Goal: Task Accomplishment & Management: Use online tool/utility

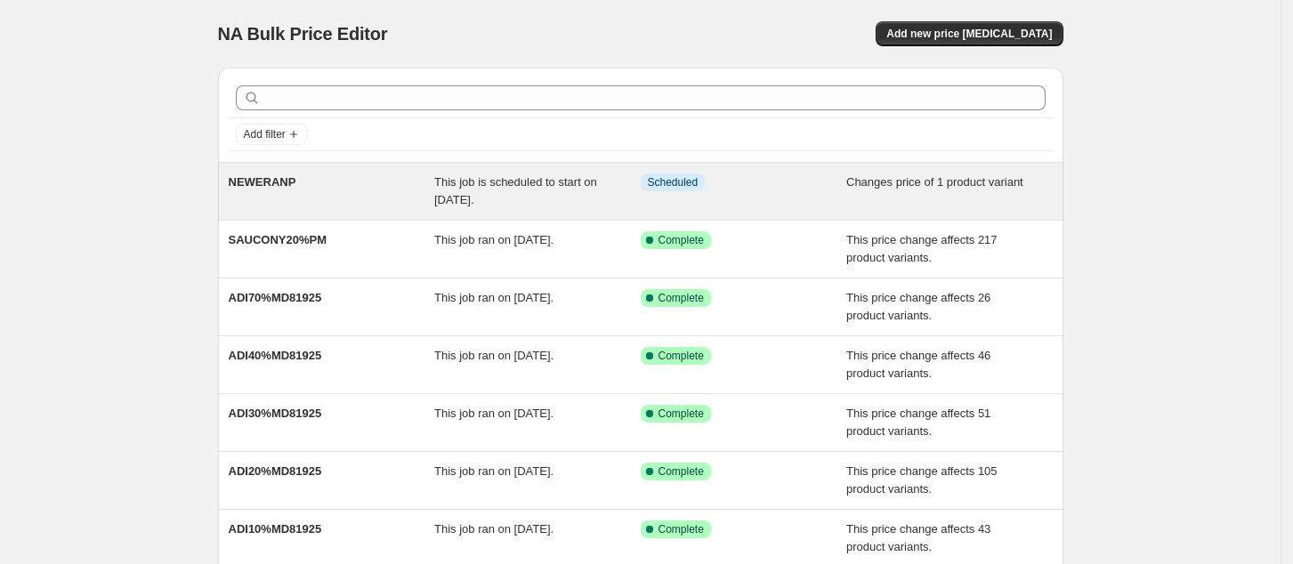
click at [344, 192] on div "NEWERANP" at bounding box center [332, 192] width 206 height 36
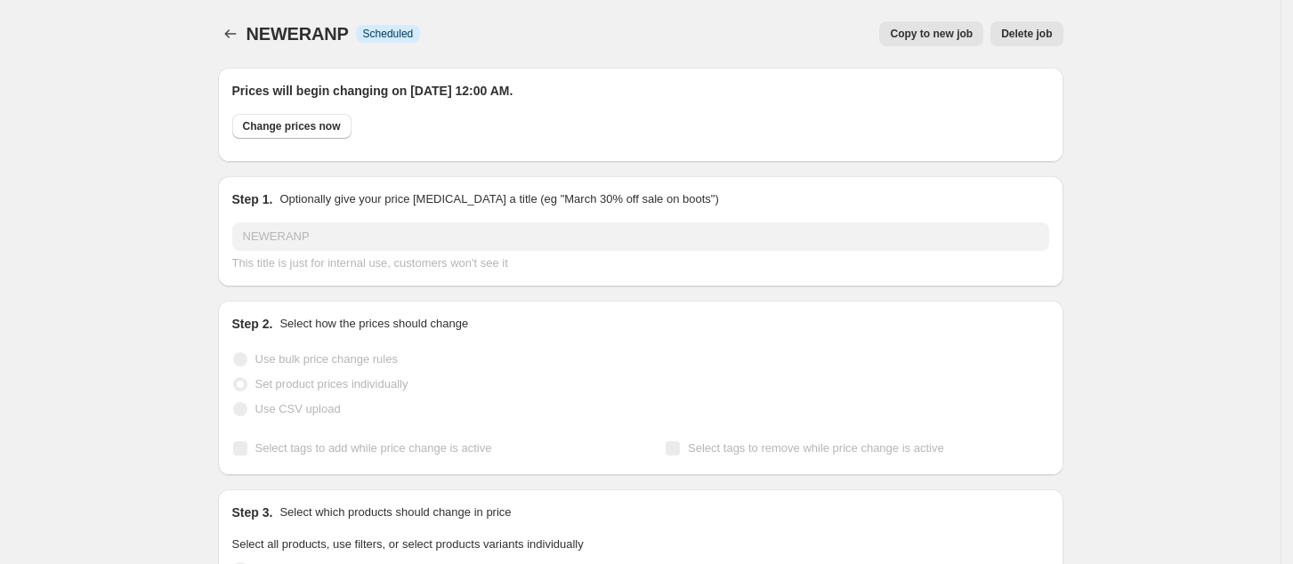
select select "product"
